Goal: Information Seeking & Learning: Learn about a topic

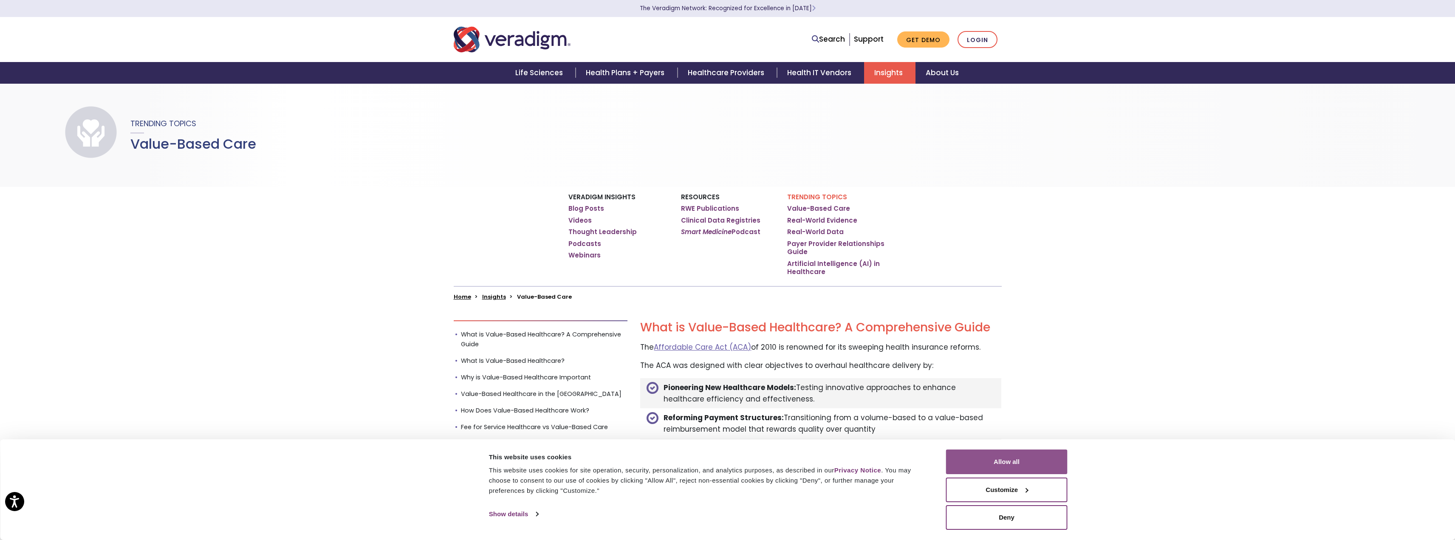
click at [994, 461] on button "Allow all" at bounding box center [1006, 461] width 121 height 25
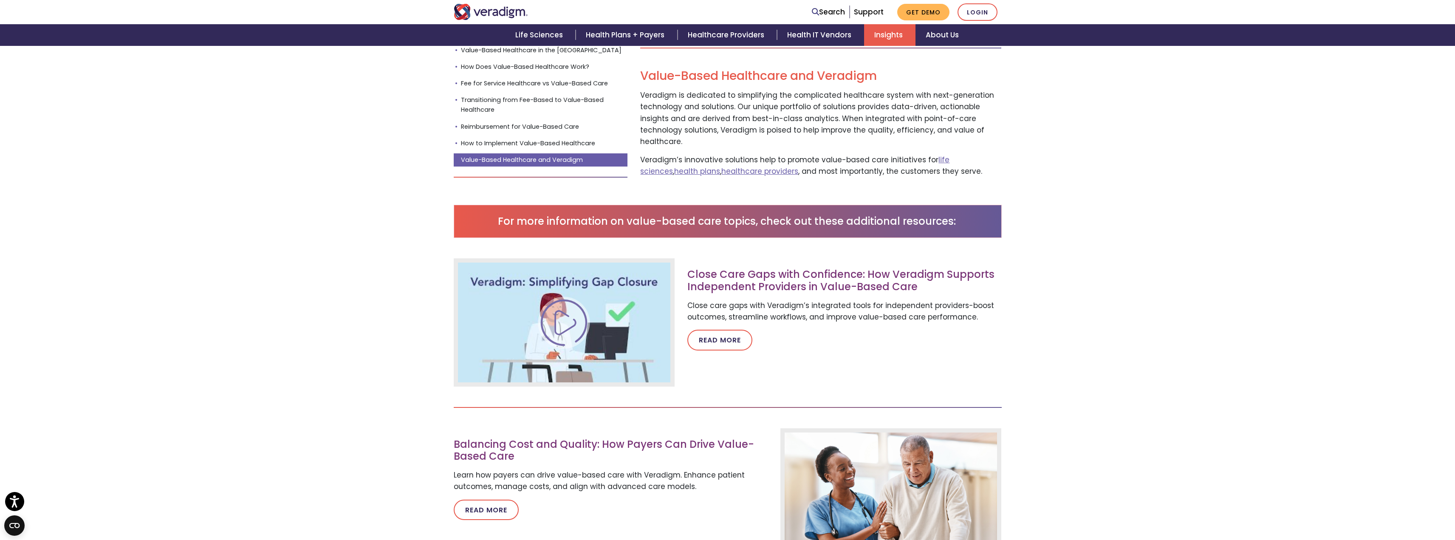
scroll to position [3154, 0]
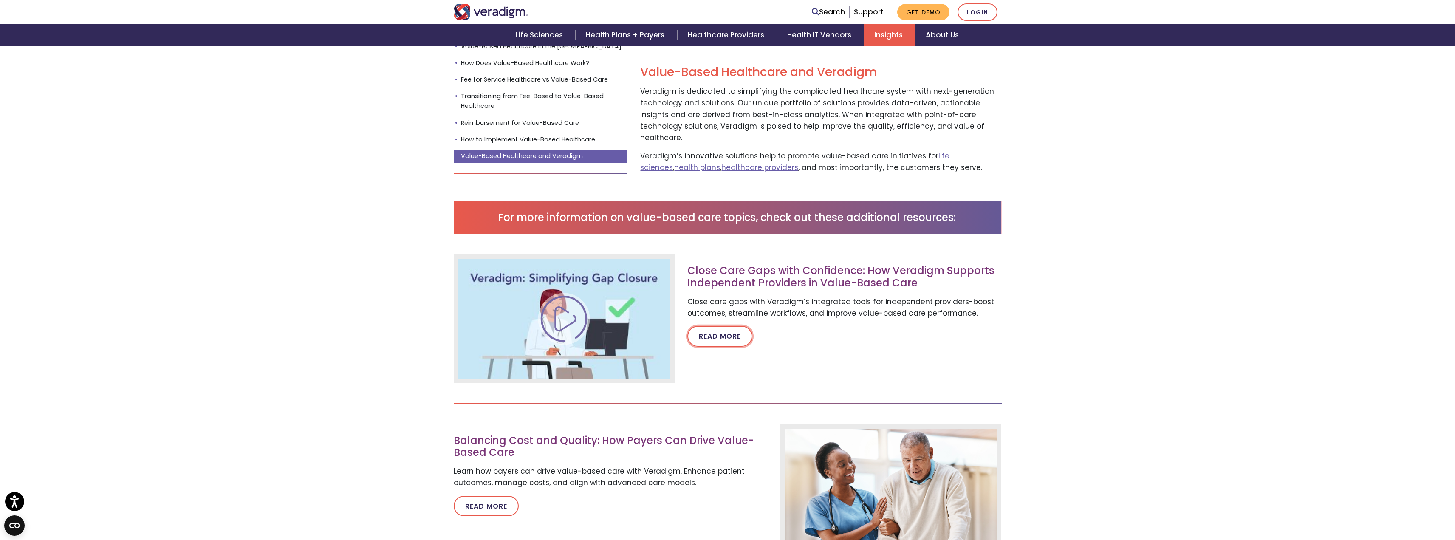
click at [717, 326] on link "Read more" at bounding box center [719, 336] width 65 height 20
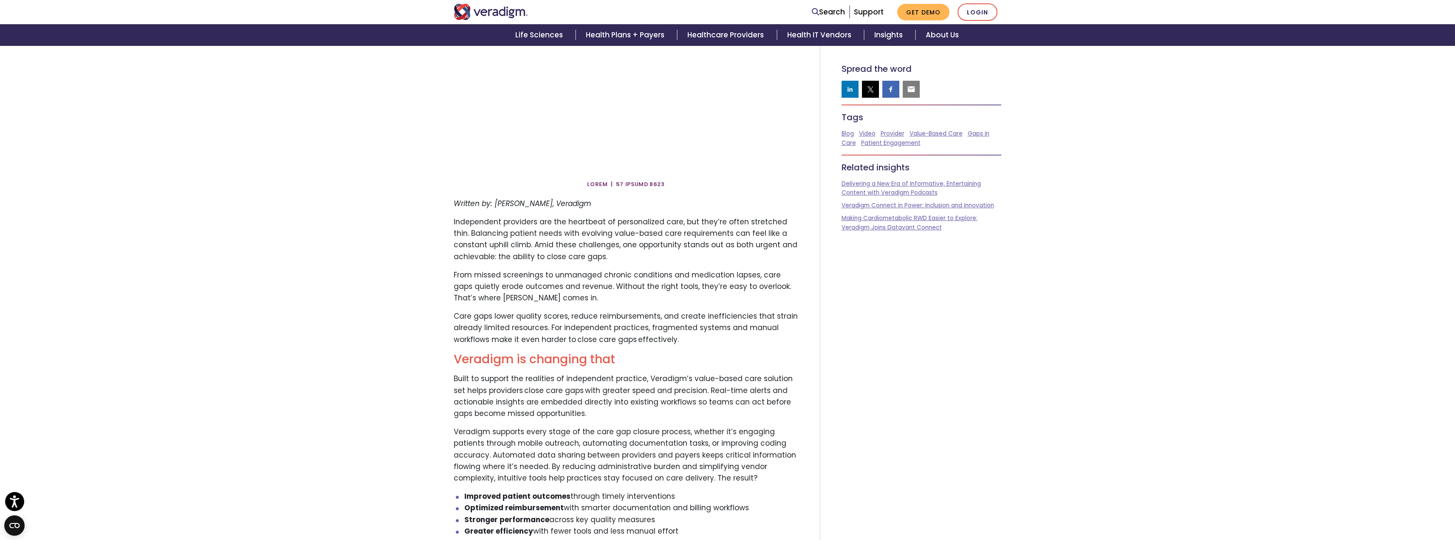
scroll to position [181, 0]
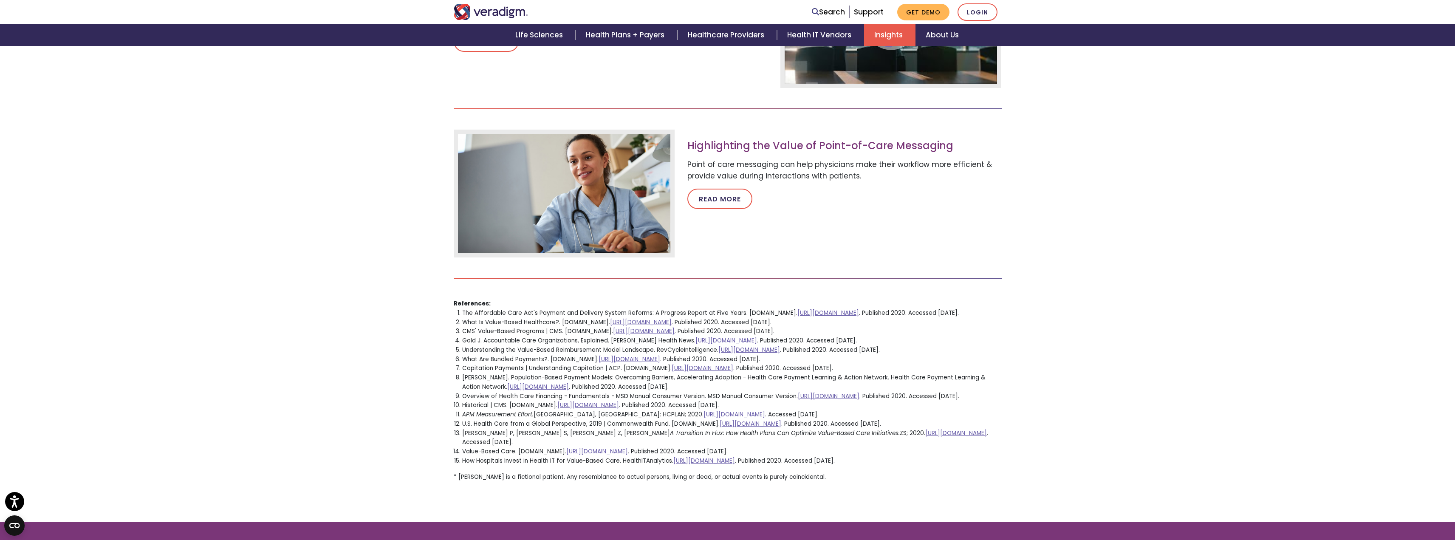
scroll to position [5799, 0]
